Goal: Use online tool/utility

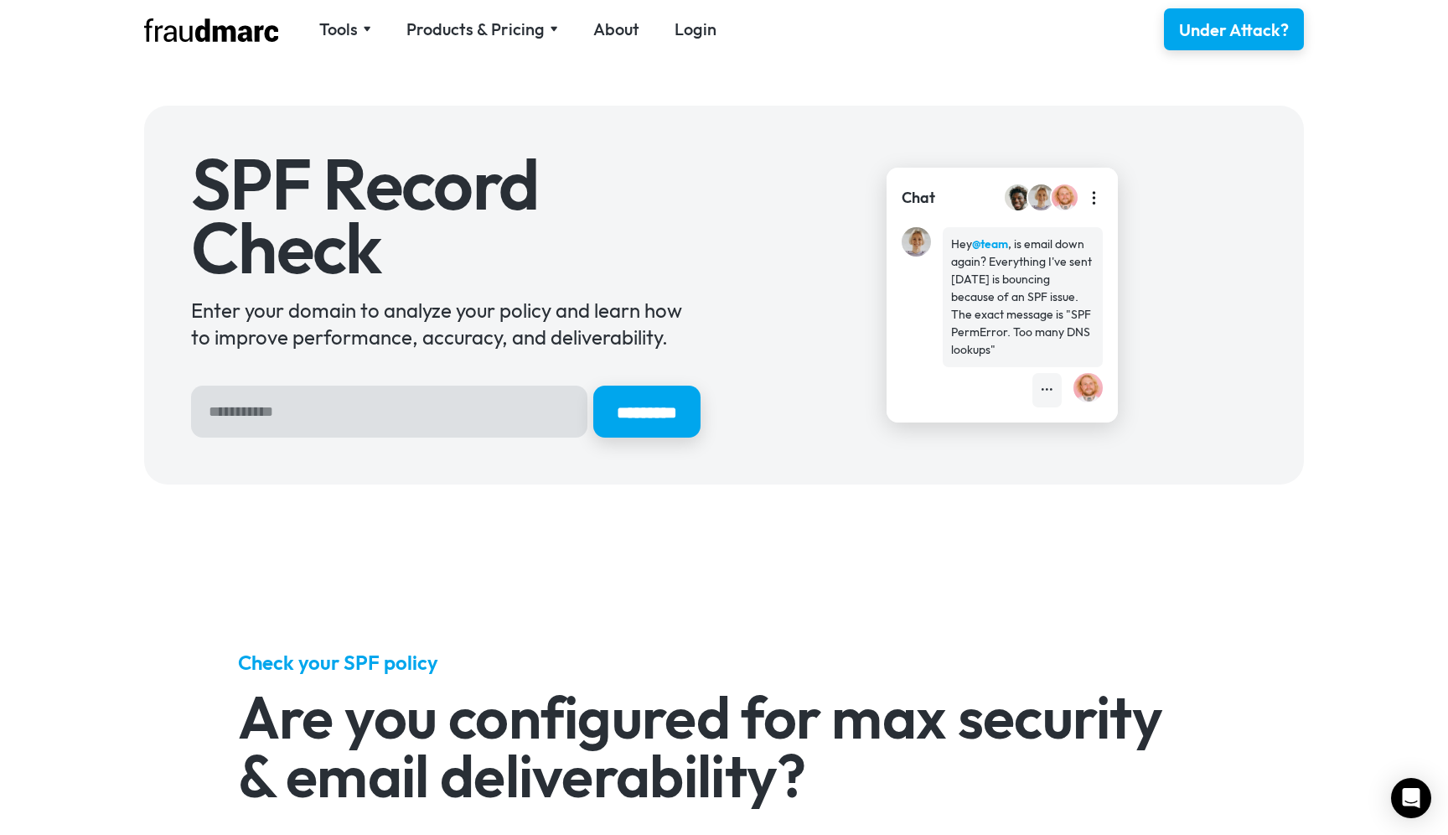
click at [331, 397] on input "Hero Sign Up Form" at bounding box center [389, 411] width 396 height 52
type input "**********"
click at [593, 385] on input "*********" at bounding box center [646, 411] width 107 height 52
